Goal: Check status: Check status

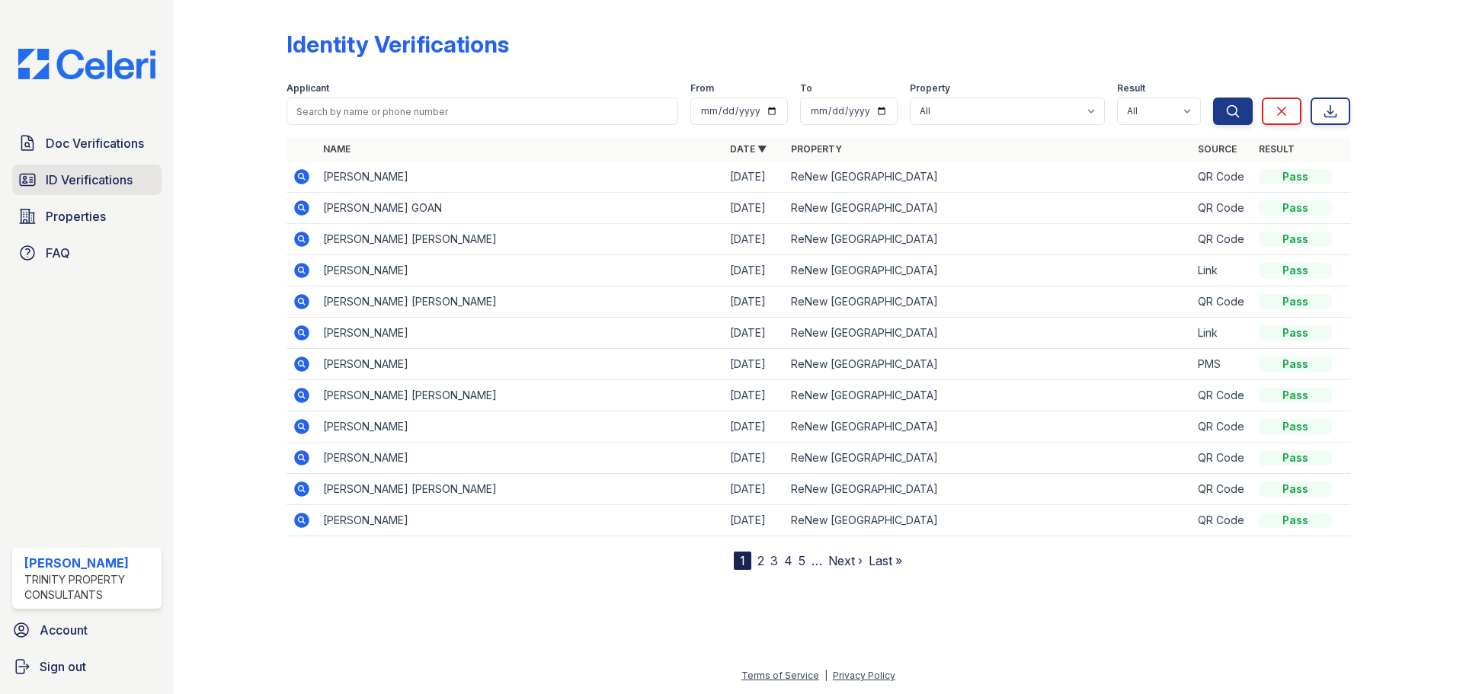
click at [117, 176] on span "ID Verifications" at bounding box center [89, 180] width 87 height 18
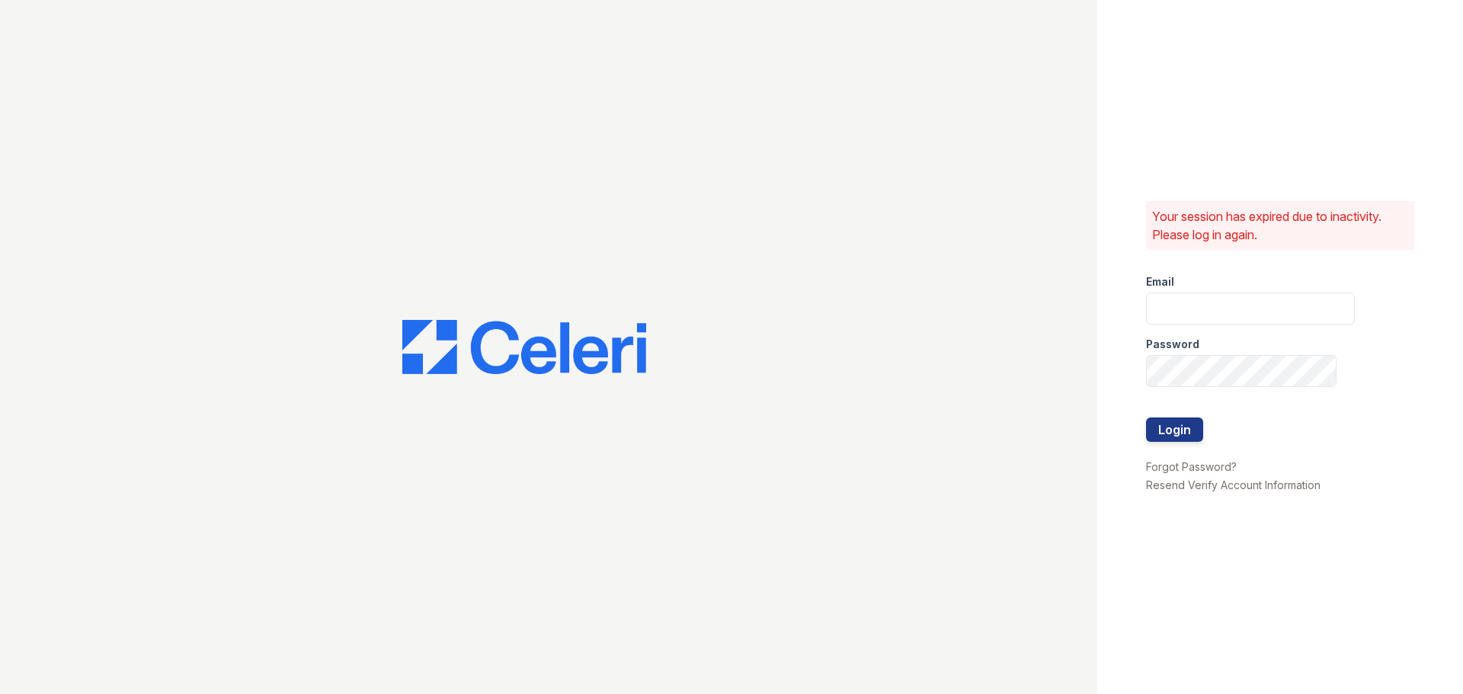
type input "abailey@trinity-pm.com"
click at [1185, 435] on button "Login" at bounding box center [1174, 429] width 57 height 24
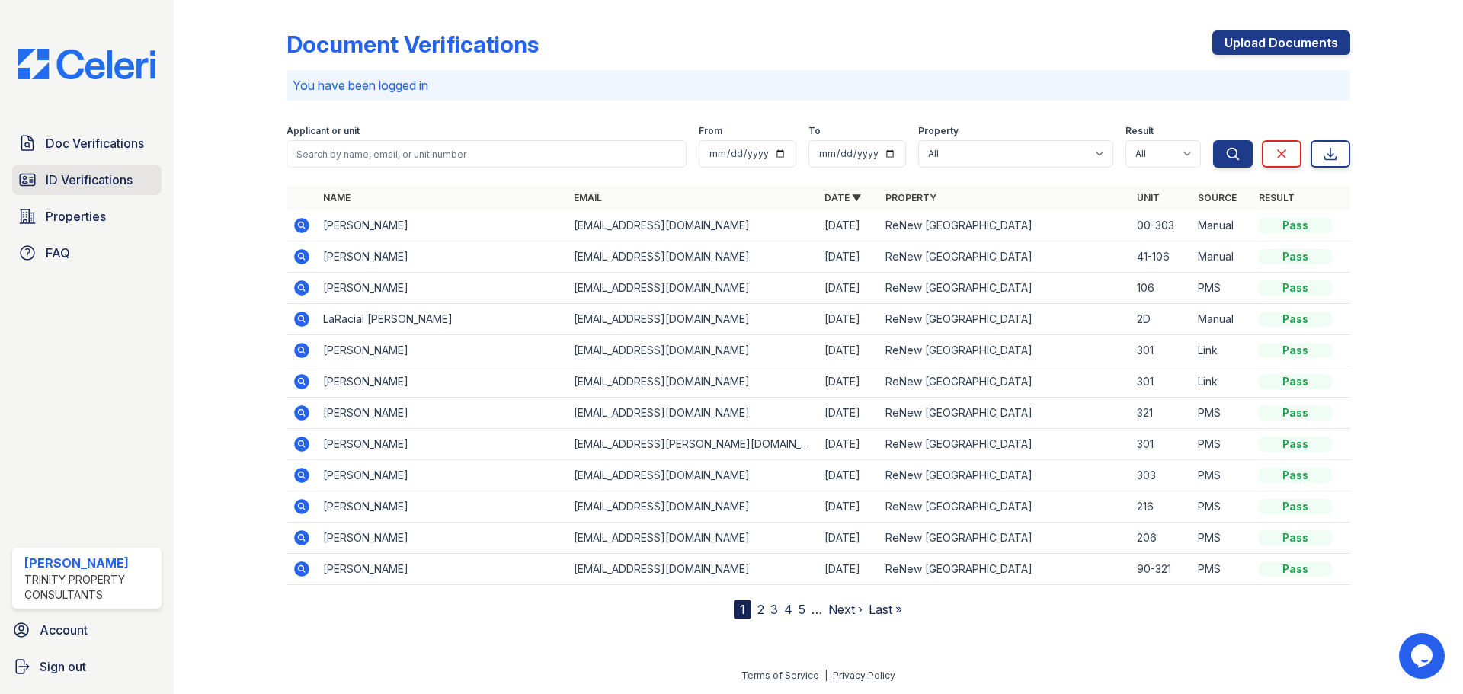
click at [78, 183] on span "ID Verifications" at bounding box center [89, 180] width 87 height 18
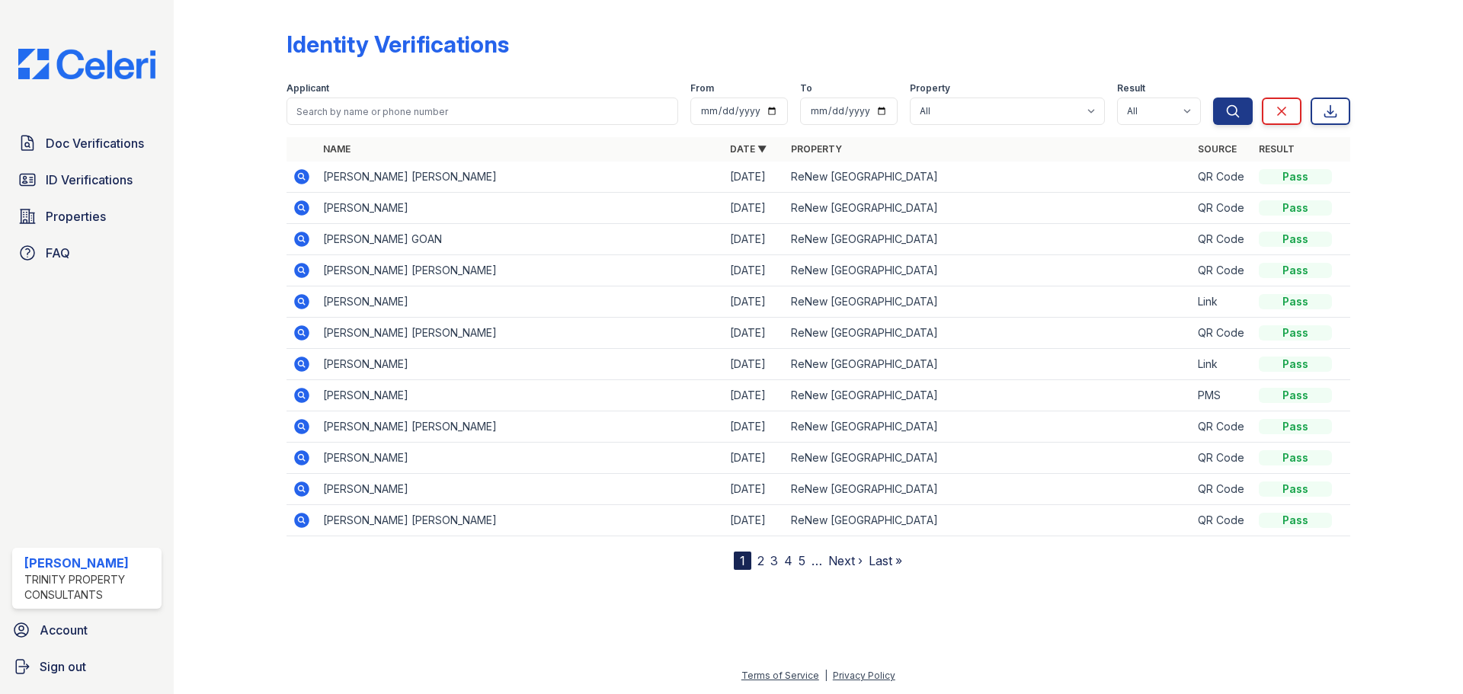
click at [299, 170] on icon at bounding box center [302, 177] width 18 height 18
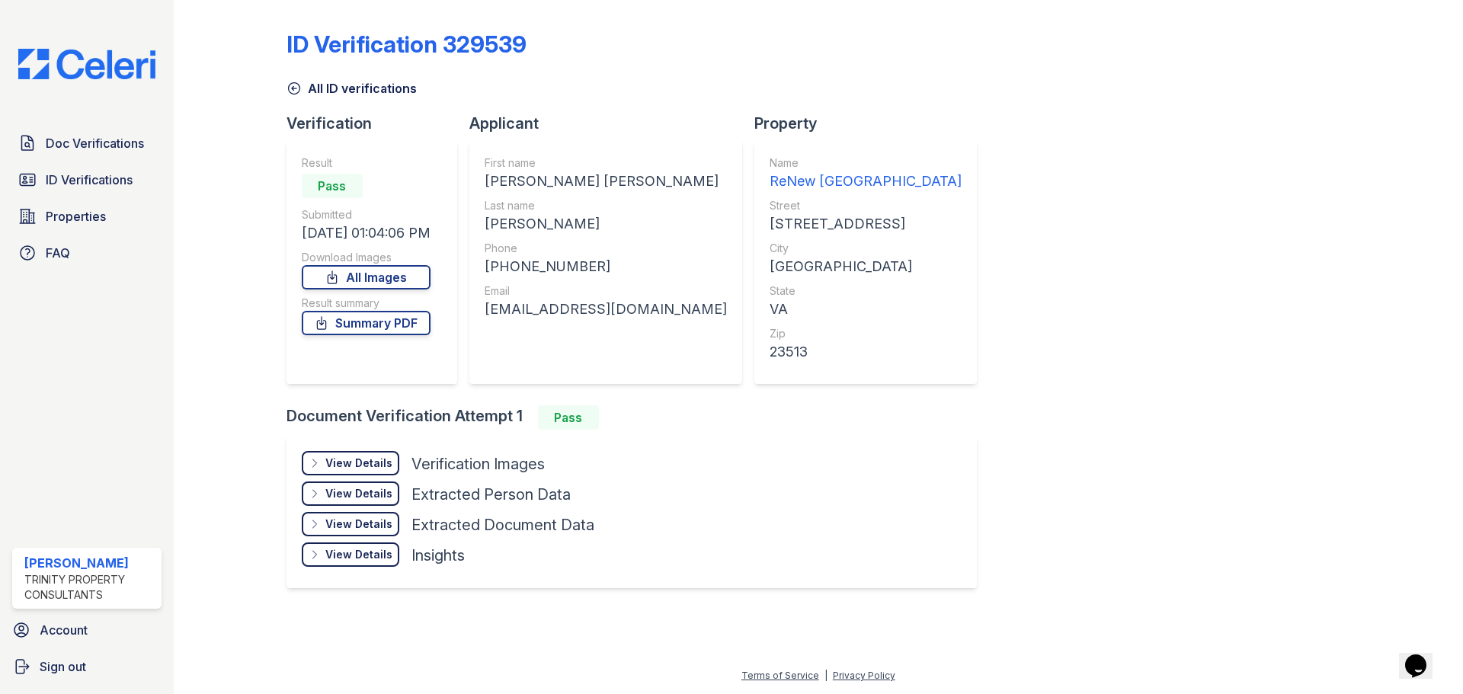
click at [312, 464] on icon at bounding box center [315, 463] width 12 height 12
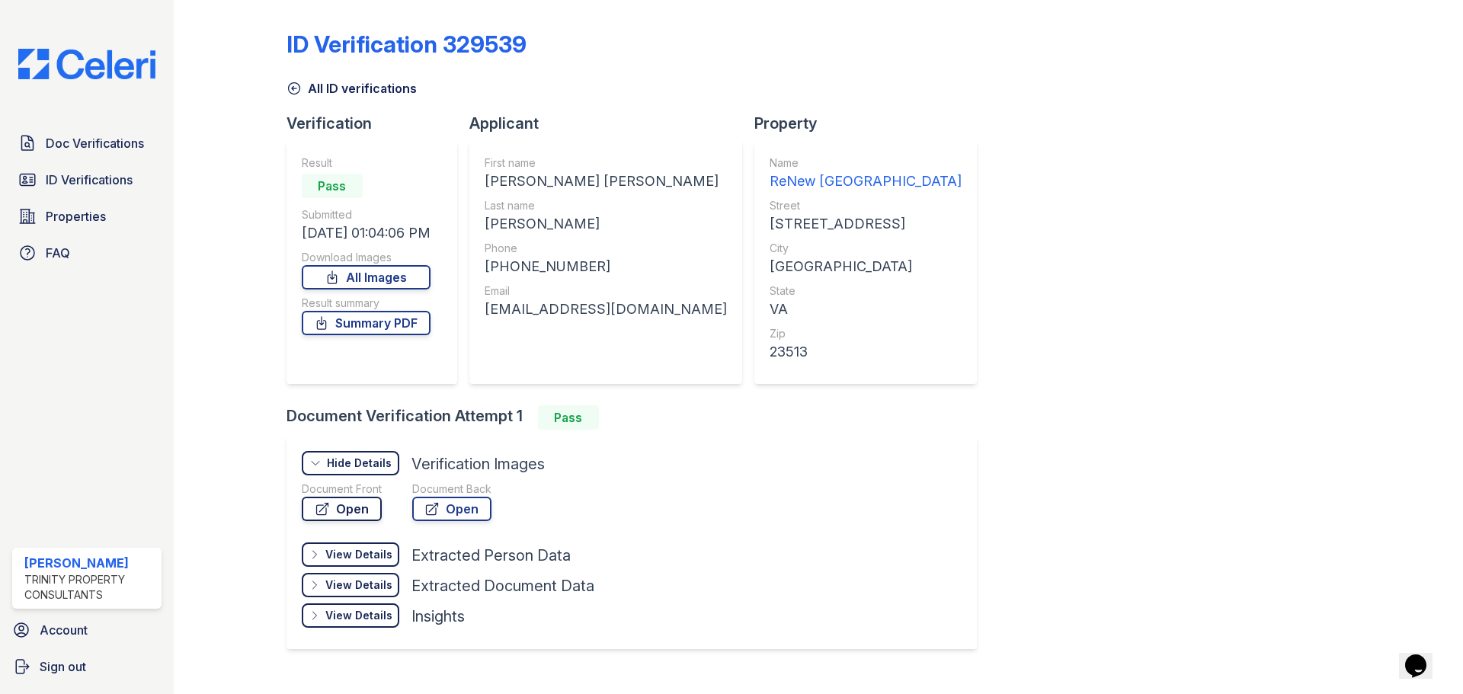
click at [341, 504] on link "Open" at bounding box center [342, 509] width 80 height 24
click at [442, 510] on link "Open" at bounding box center [451, 509] width 79 height 24
click at [66, 187] on span "ID Verifications" at bounding box center [89, 180] width 87 height 18
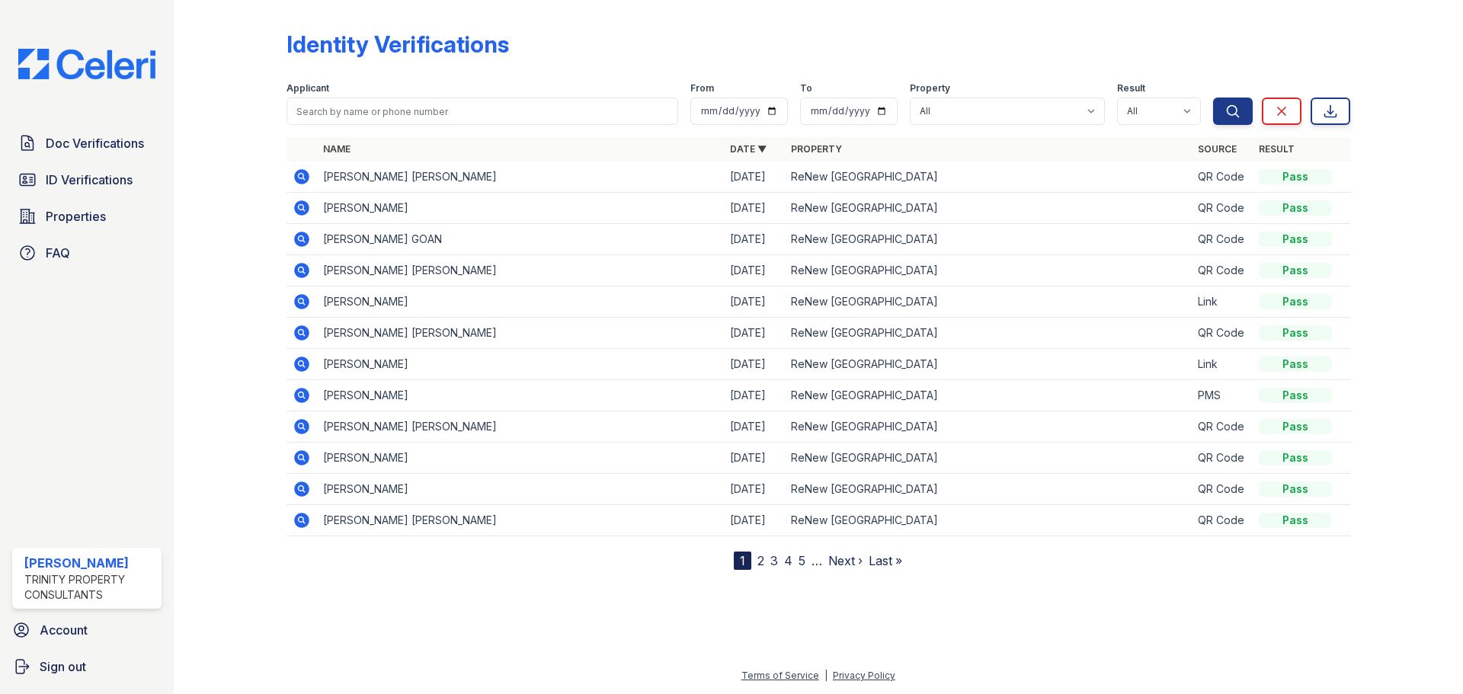
click at [302, 204] on icon at bounding box center [301, 207] width 15 height 15
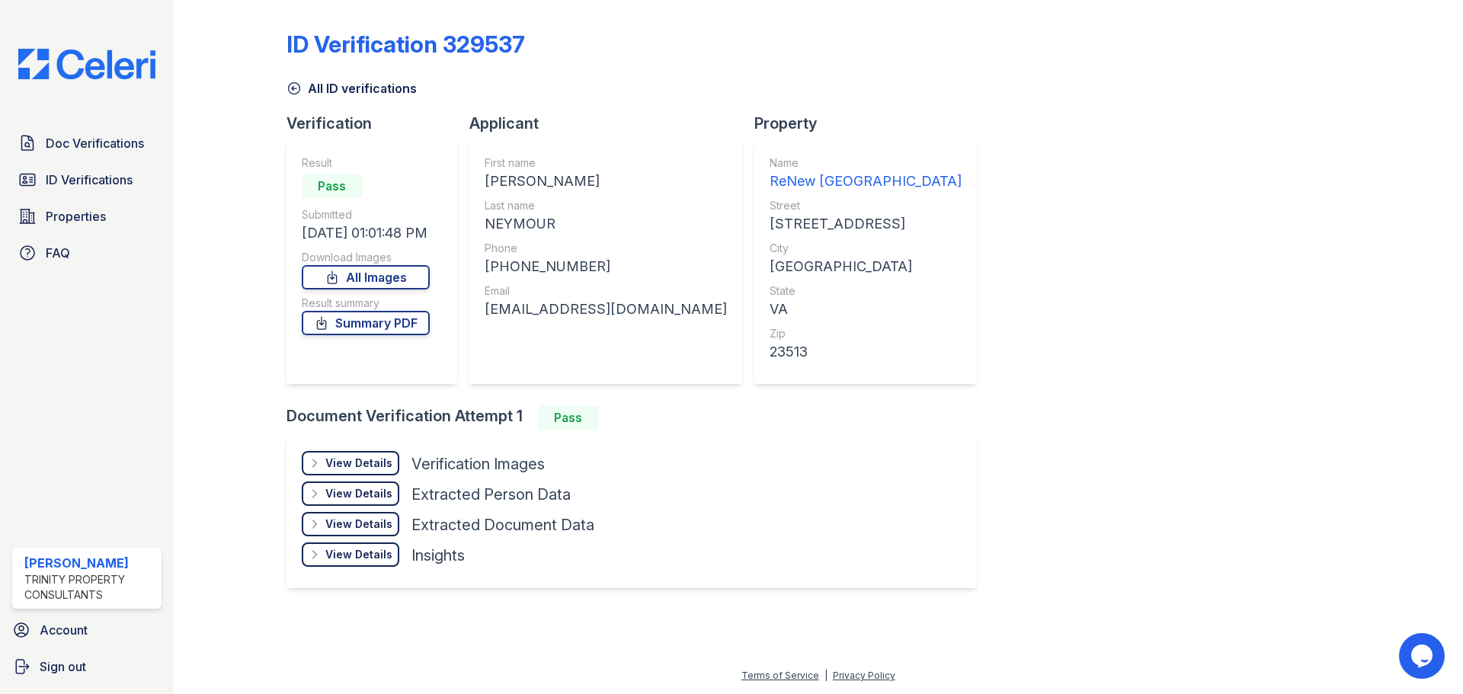
click at [367, 465] on div "View Details" at bounding box center [358, 463] width 67 height 15
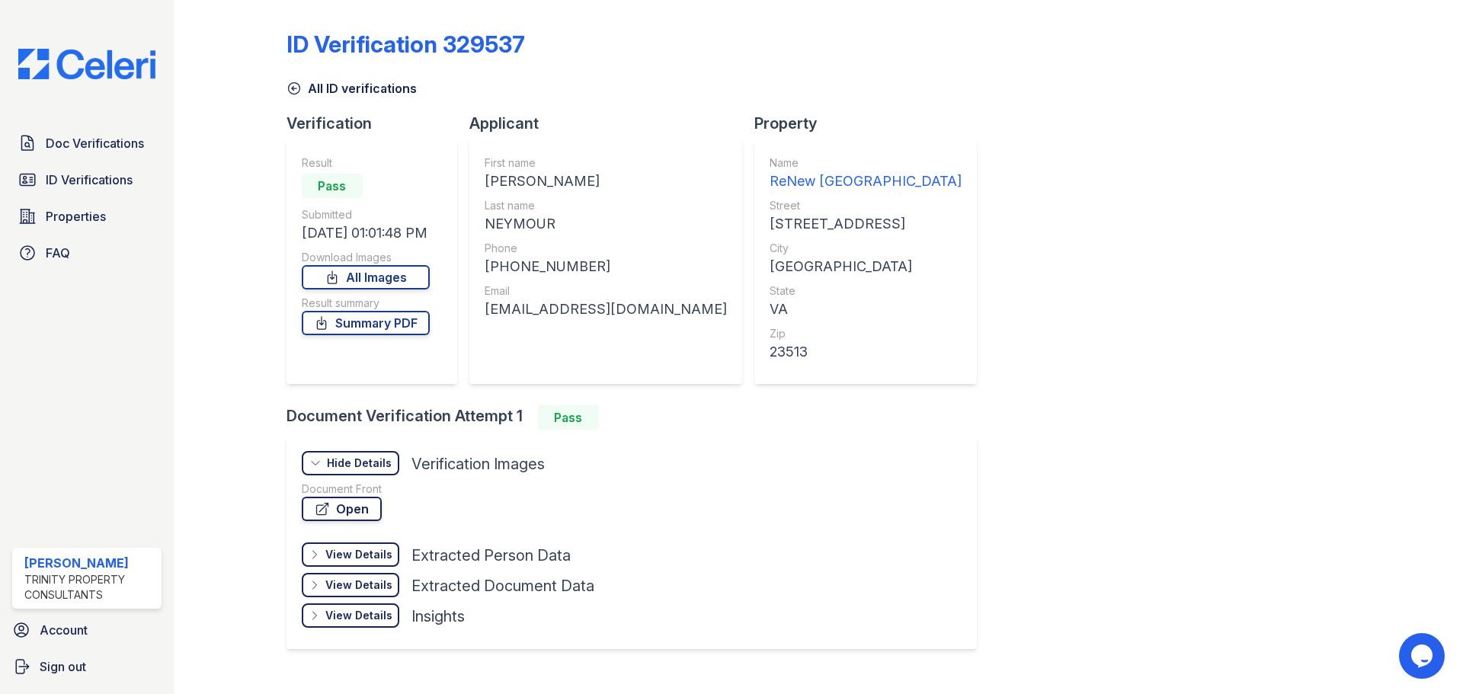
click at [365, 506] on link "Open" at bounding box center [342, 509] width 80 height 24
